Goal: Find contact information: Find contact information

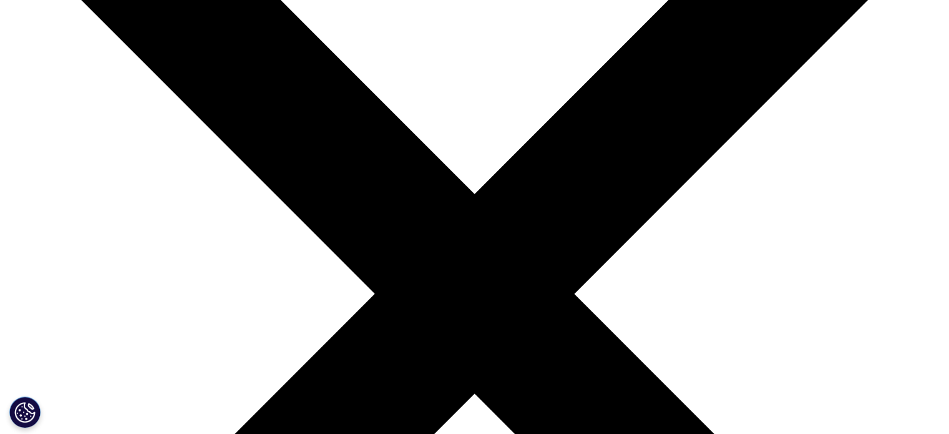
scroll to position [312, 0]
